Goal: Navigation & Orientation: Find specific page/section

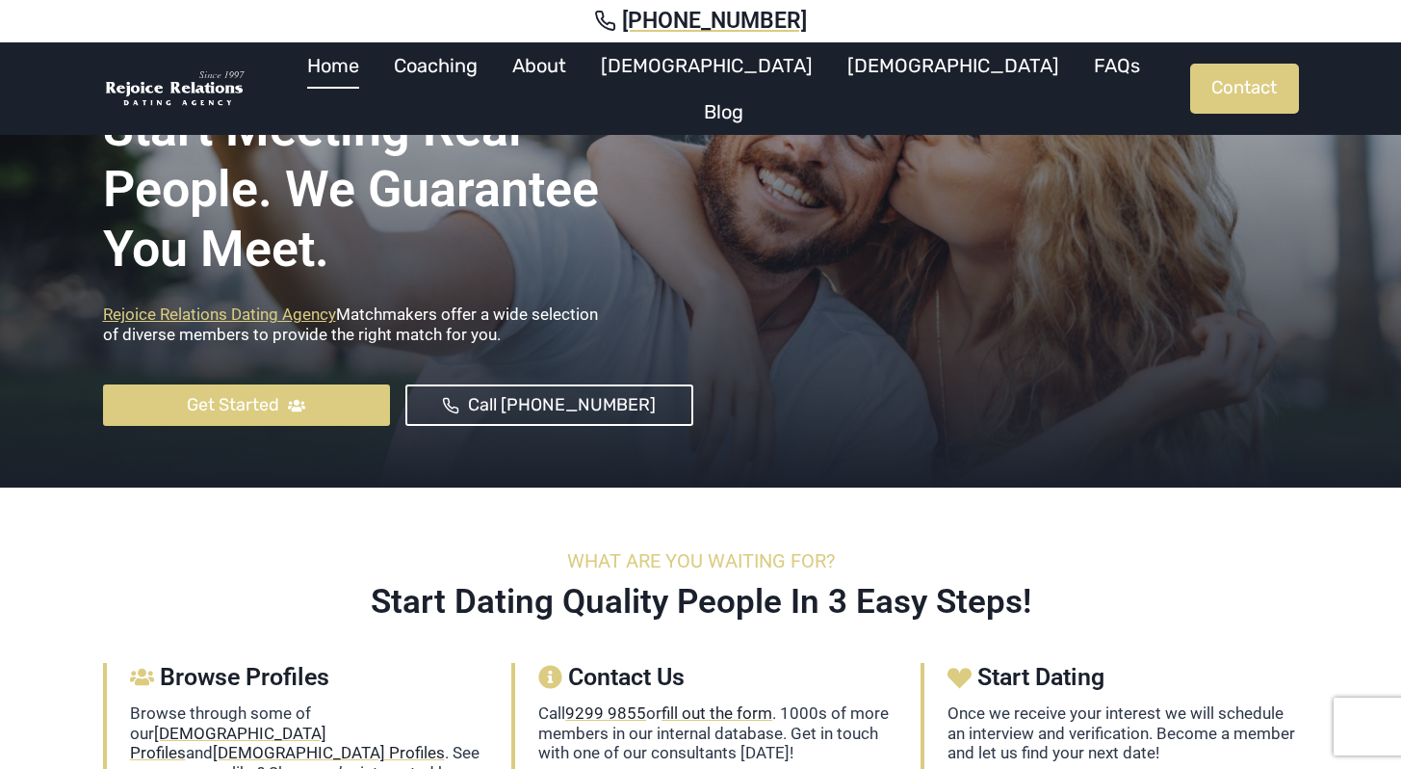
scroll to position [427, 0]
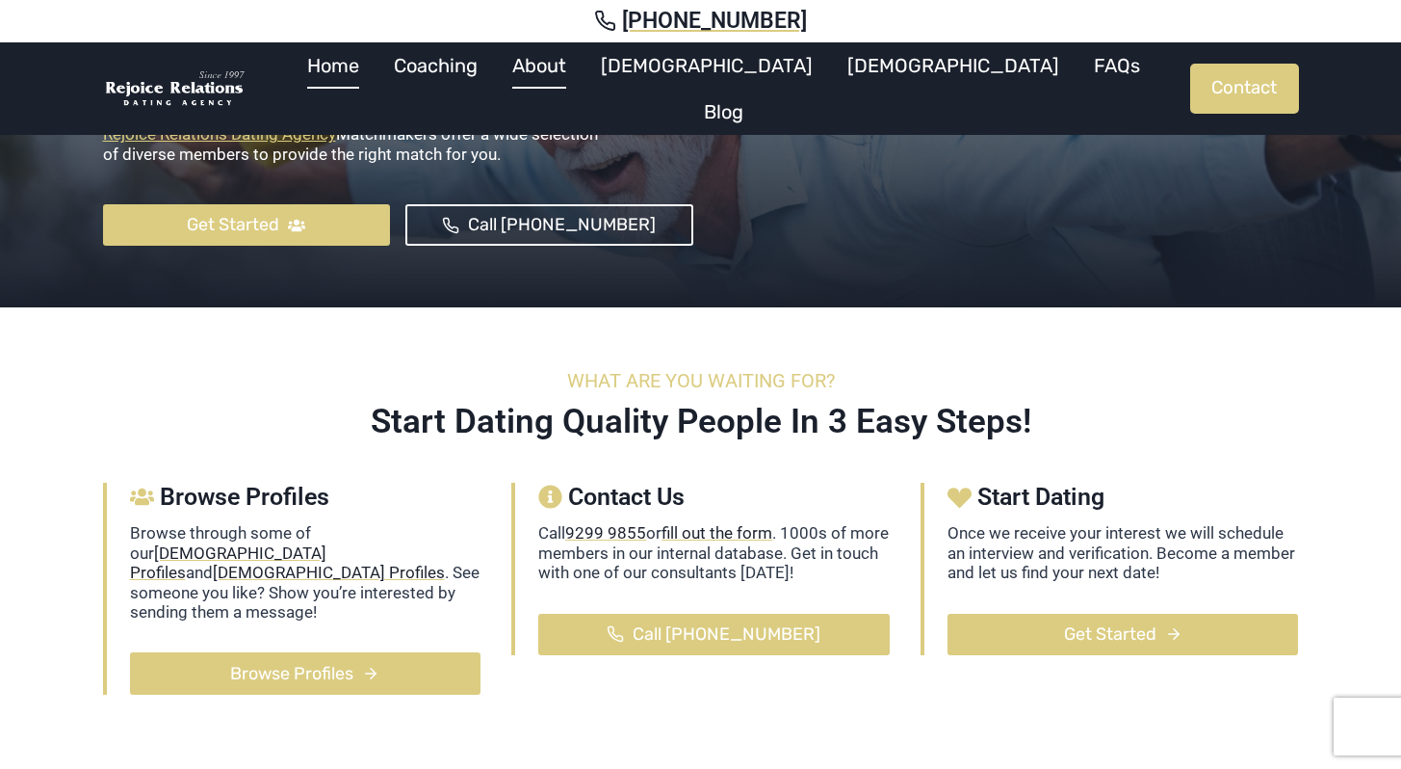
click at [584, 84] on link "About" at bounding box center [539, 65] width 89 height 46
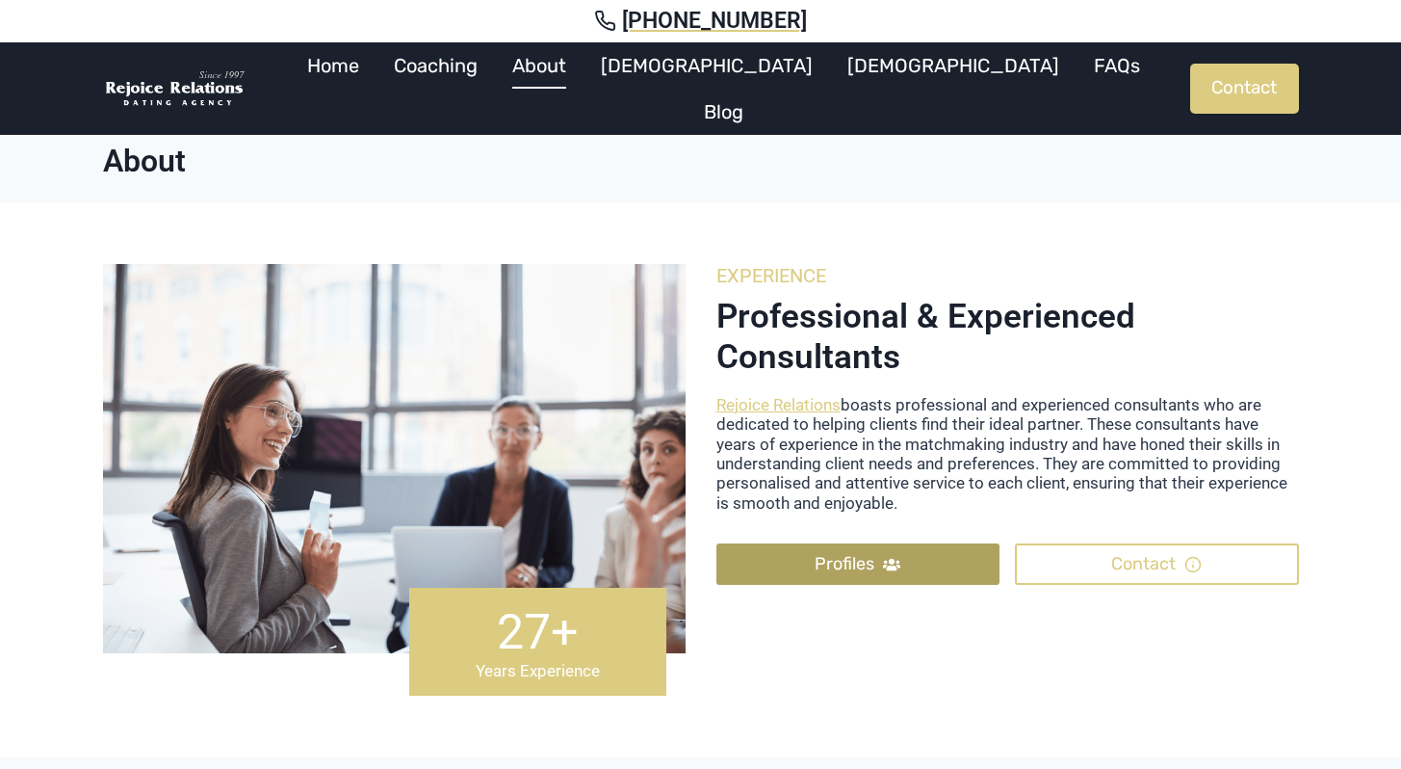
click at [955, 556] on link "Profiles" at bounding box center [859, 563] width 284 height 41
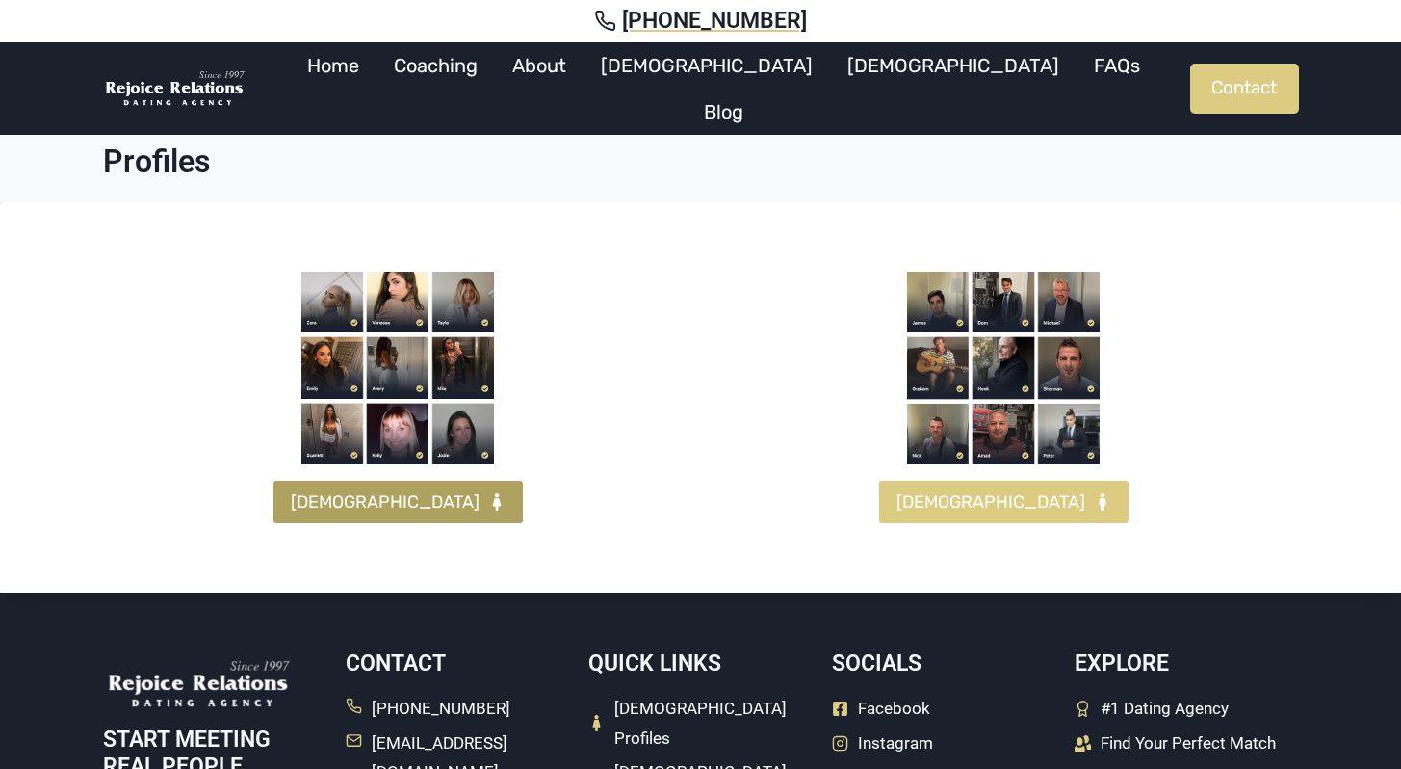
click at [366, 511] on span "[DEMOGRAPHIC_DATA]" at bounding box center [385, 502] width 189 height 28
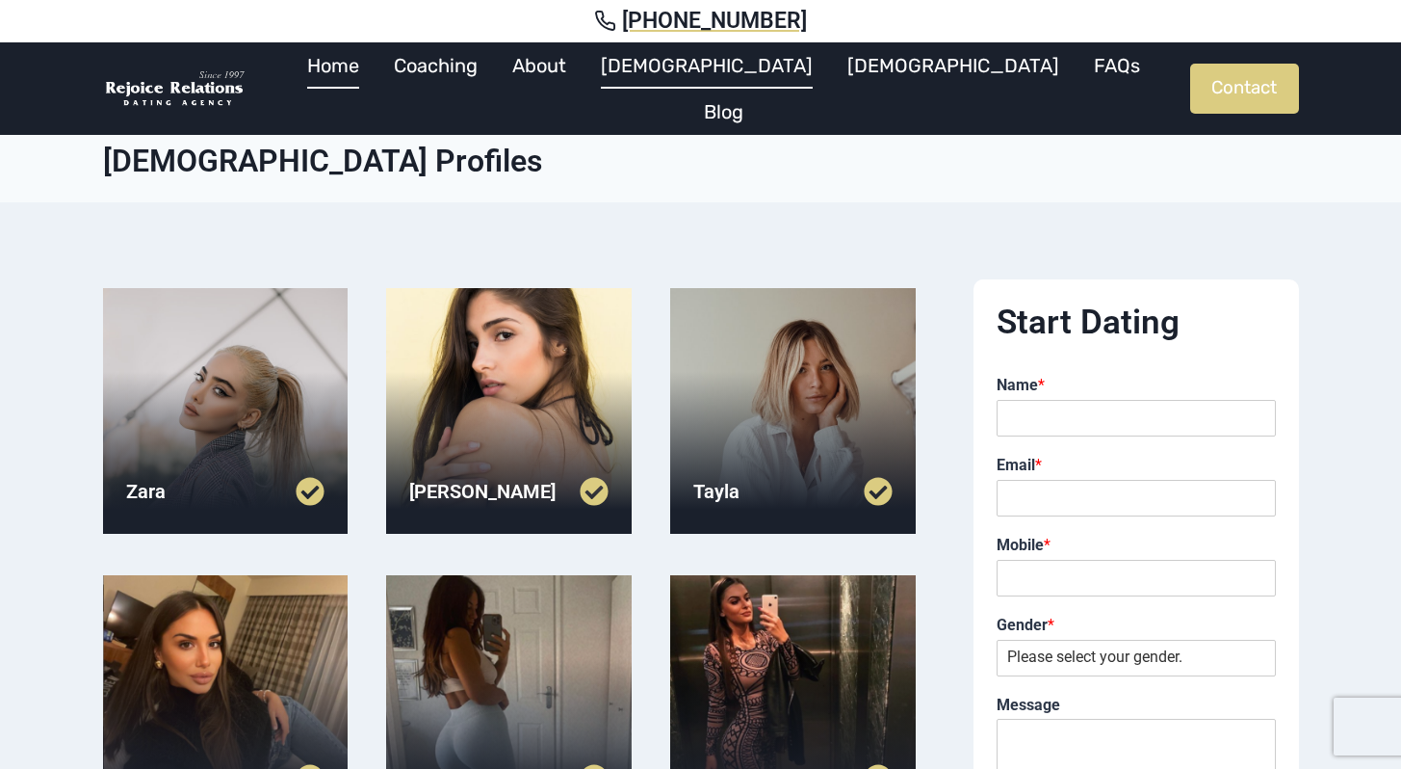
click at [377, 89] on link "Home" at bounding box center [333, 65] width 87 height 46
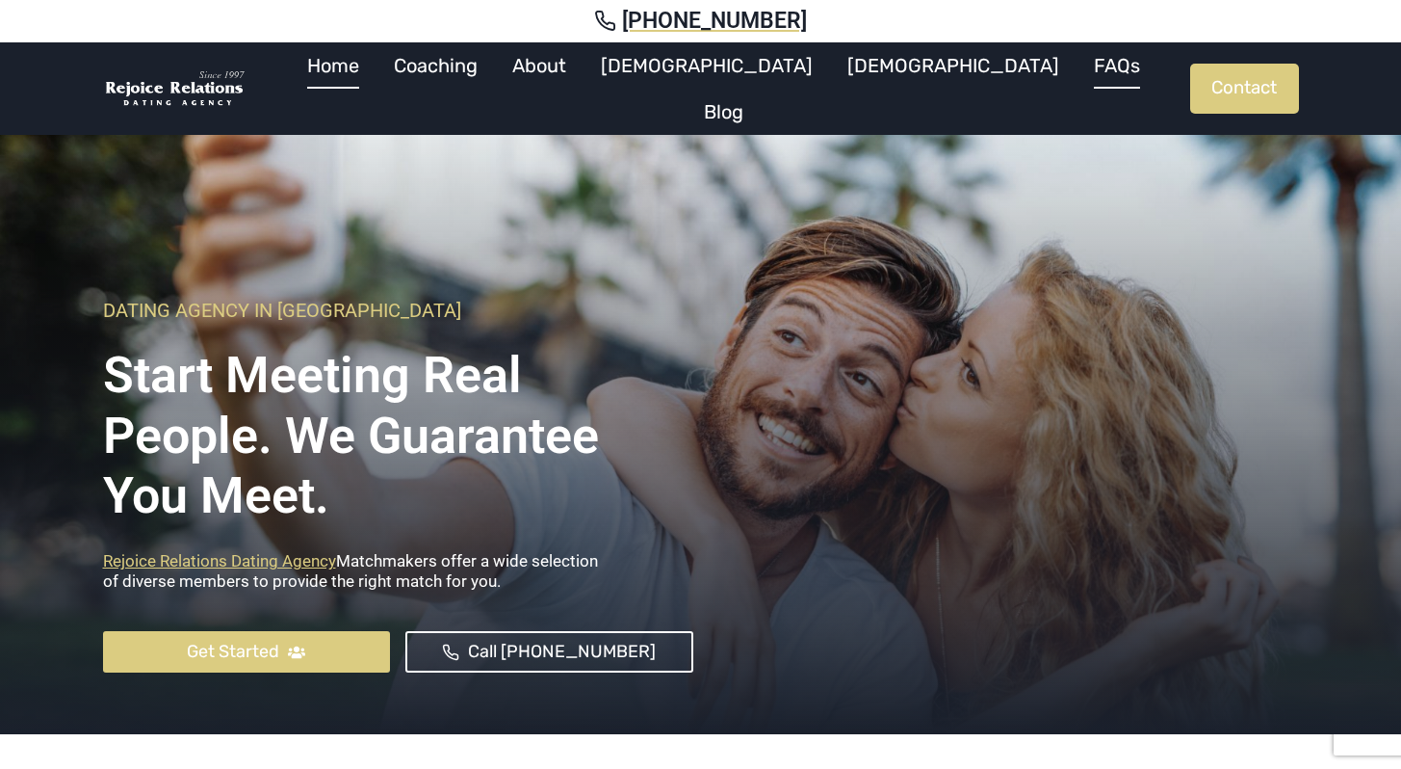
click at [1077, 80] on link "FAQs" at bounding box center [1117, 65] width 81 height 46
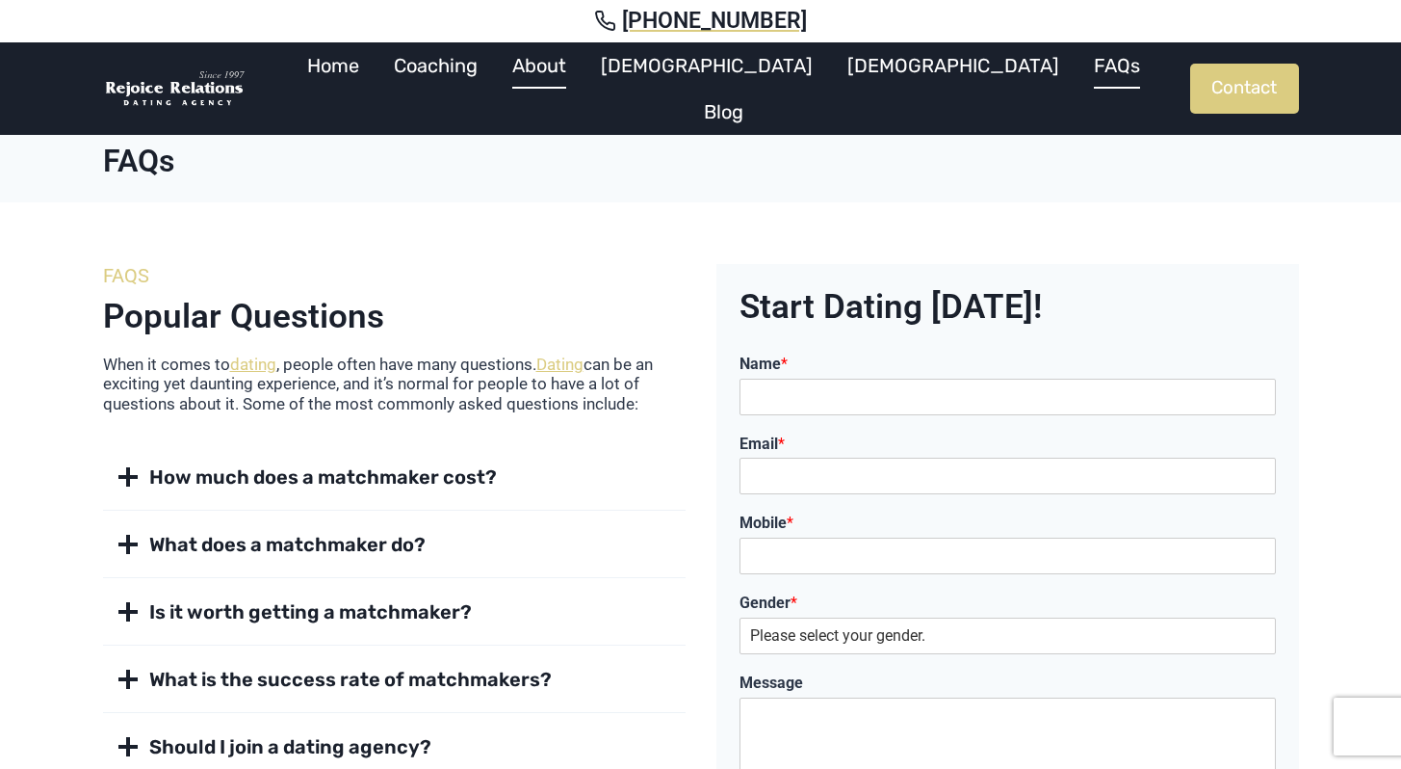
click at [584, 83] on link "About" at bounding box center [539, 65] width 89 height 46
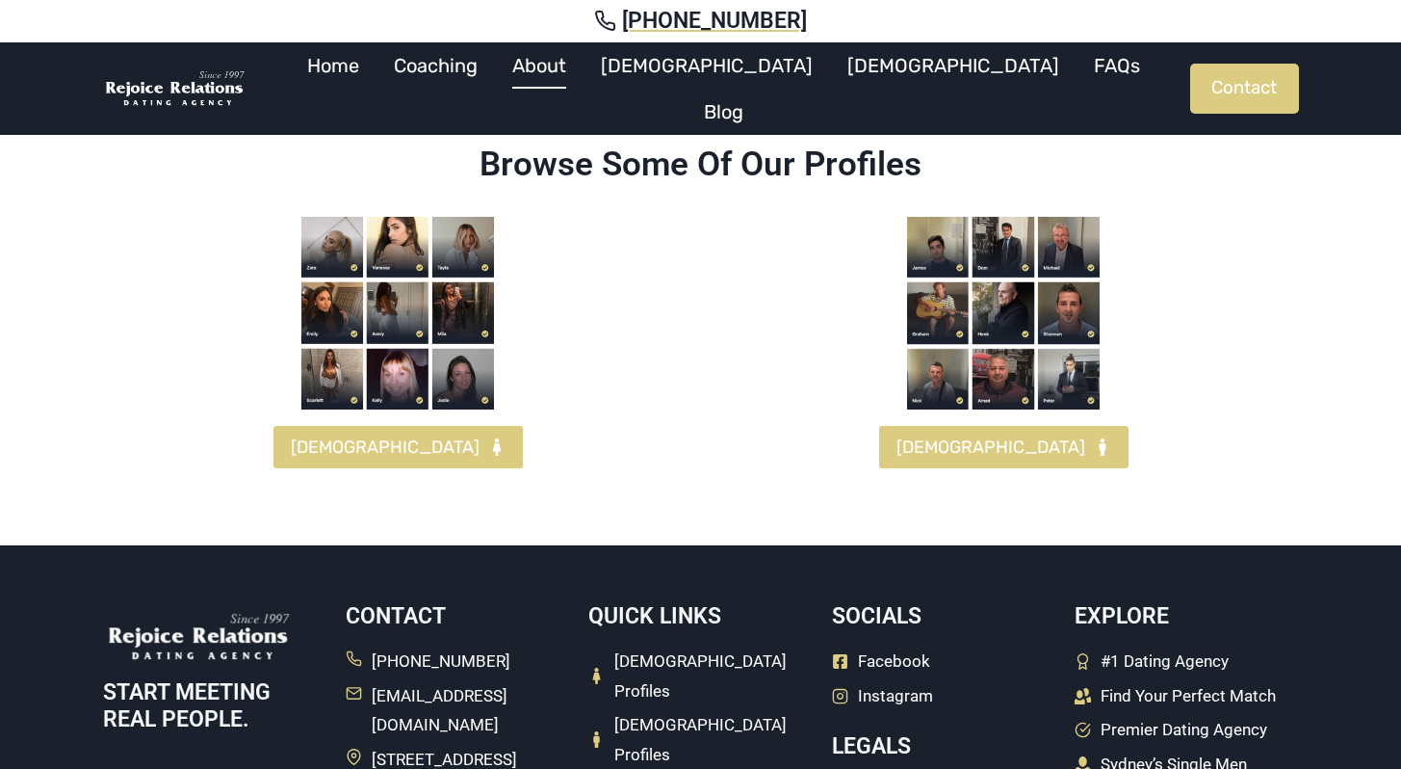
scroll to position [2440, 0]
